Goal: Obtain resource: Obtain resource

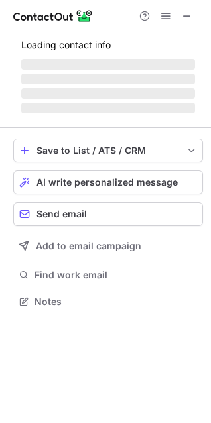
scroll to position [309, 211]
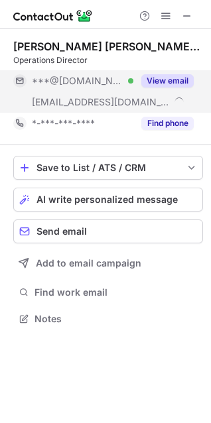
click at [162, 77] on button "View email" at bounding box center [167, 80] width 52 height 13
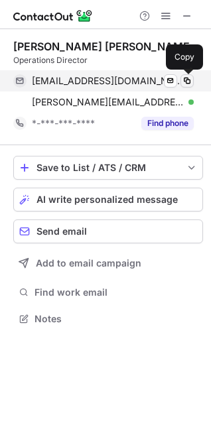
click at [181, 83] on span at bounding box center [186, 80] width 11 height 11
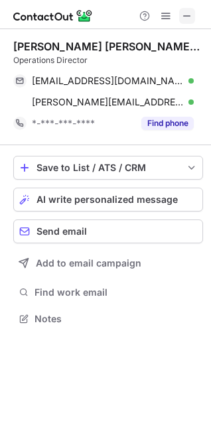
click at [189, 19] on span at bounding box center [186, 16] width 11 height 11
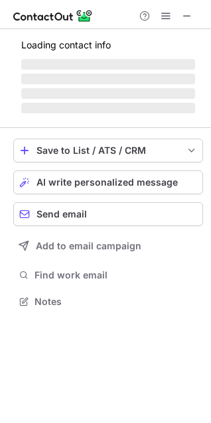
scroll to position [288, 211]
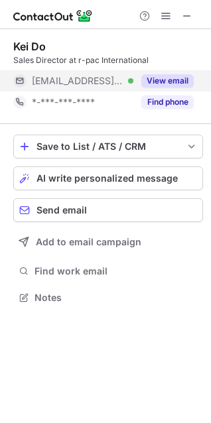
click at [172, 79] on button "View email" at bounding box center [167, 80] width 52 height 13
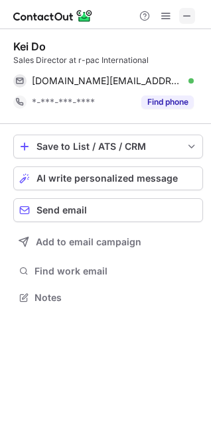
click at [193, 12] on button at bounding box center [187, 16] width 16 height 16
